Goal: Check status: Check status

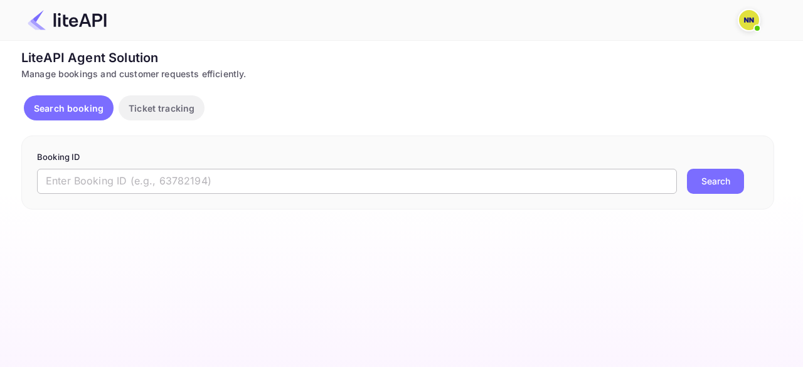
click at [149, 179] on input "text" at bounding box center [357, 181] width 640 height 25
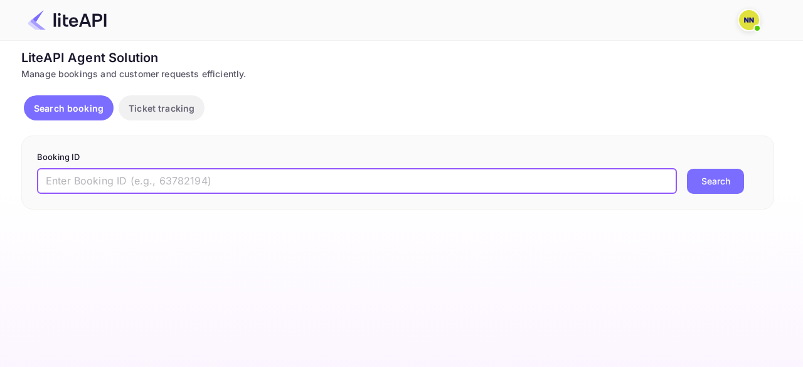
paste input "8126451"
type input "8126451"
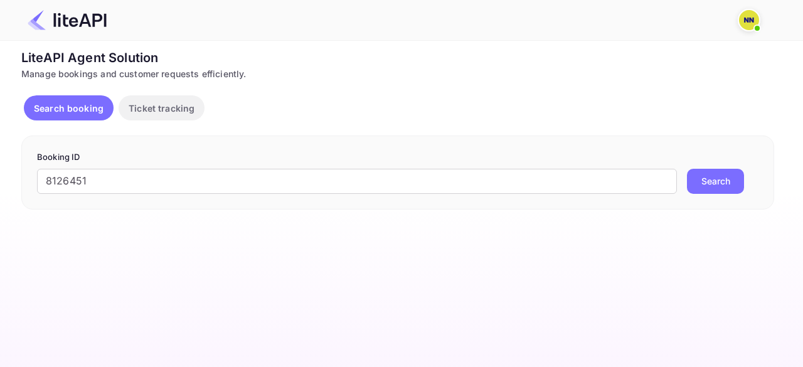
click at [720, 186] on button "Search" at bounding box center [715, 181] width 57 height 25
drag, startPoint x: 179, startPoint y: 173, endPoint x: 217, endPoint y: 186, distance: 40.1
click at [179, 173] on input "text" at bounding box center [357, 181] width 640 height 25
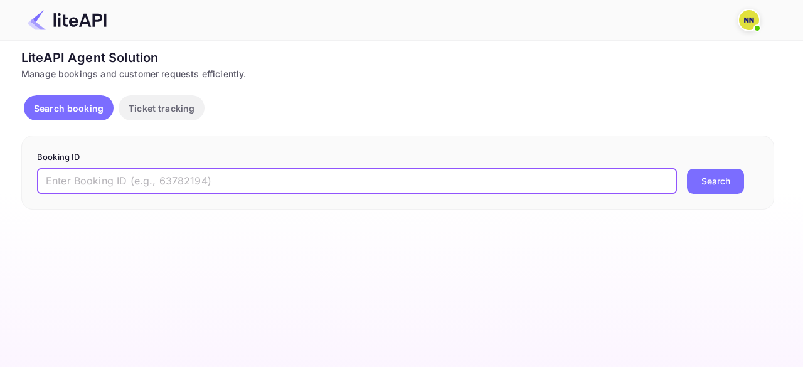
paste input "B46ZB7"
click at [703, 184] on button "Search" at bounding box center [715, 181] width 57 height 25
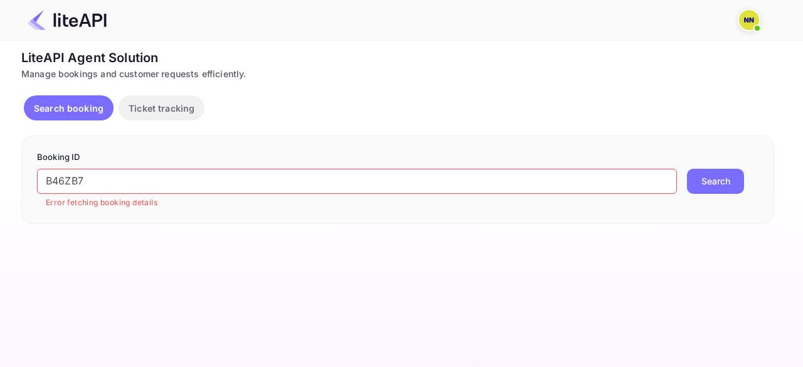
click at [61, 170] on input "B46ZB7" at bounding box center [357, 181] width 640 height 25
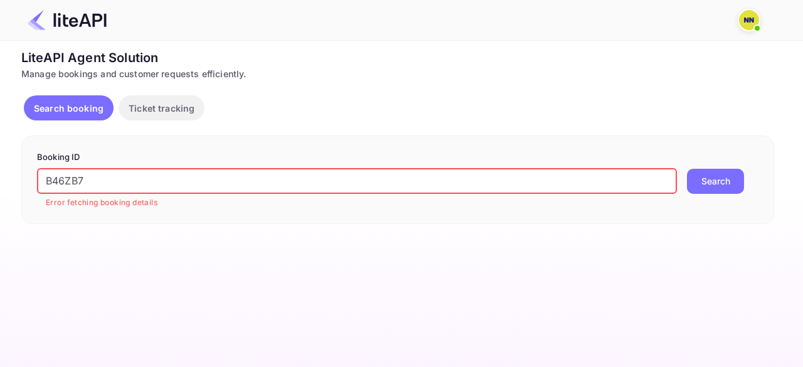
drag, startPoint x: 61, startPoint y: 170, endPoint x: 325, endPoint y: 216, distance: 267.6
click at [63, 170] on input "B46ZB7" at bounding box center [357, 181] width 640 height 25
paste input "8927230"
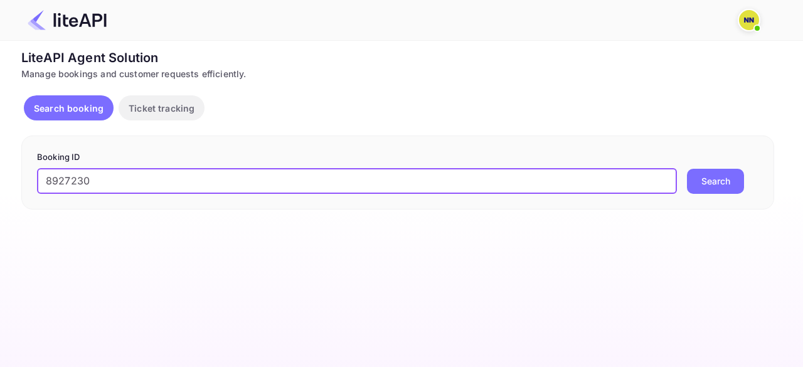
type input "8927230"
drag, startPoint x: 698, startPoint y: 181, endPoint x: 694, endPoint y: 194, distance: 13.5
click at [699, 181] on button "Search" at bounding box center [715, 181] width 57 height 25
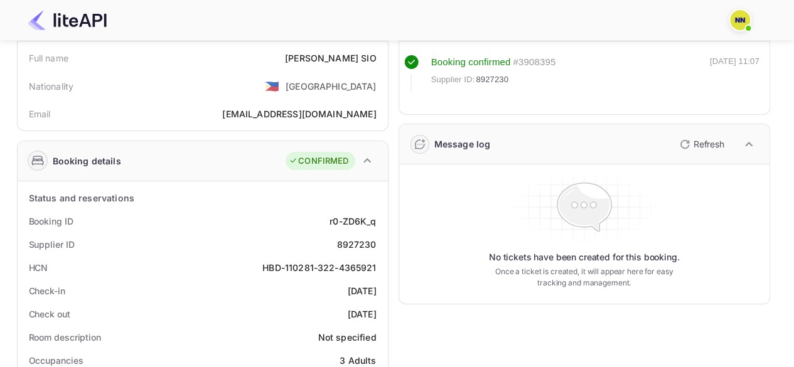
scroll to position [125, 0]
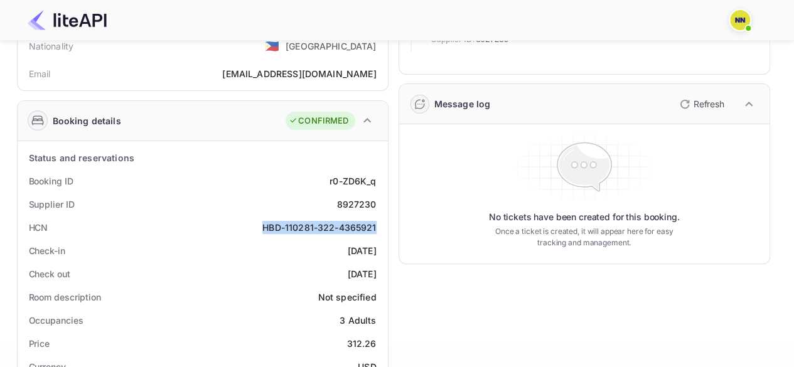
copy div "HBD-110281-322-4365921"
drag, startPoint x: 261, startPoint y: 226, endPoint x: 378, endPoint y: 229, distance: 116.7
click at [378, 229] on div "HCN HBD-110281-322-4365921" at bounding box center [203, 227] width 360 height 23
copy div "HBD-110281-322-4365921"
